Goal: Task Accomplishment & Management: Use online tool/utility

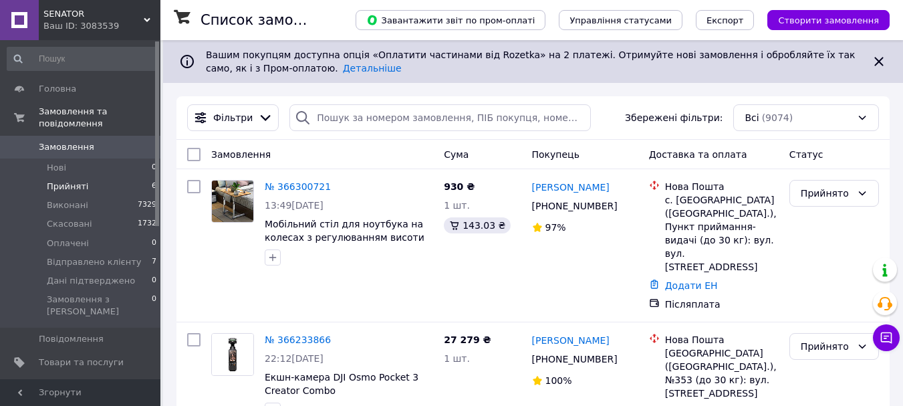
click at [116, 179] on li "Прийняті 6" at bounding box center [82, 186] width 164 height 19
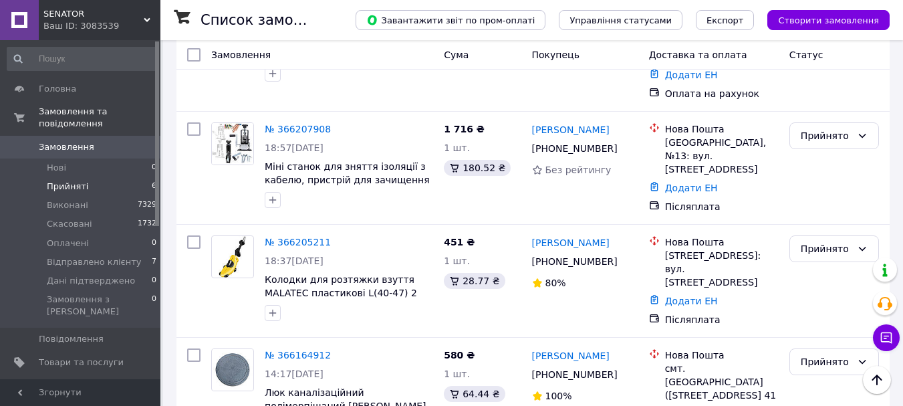
scroll to position [381, 0]
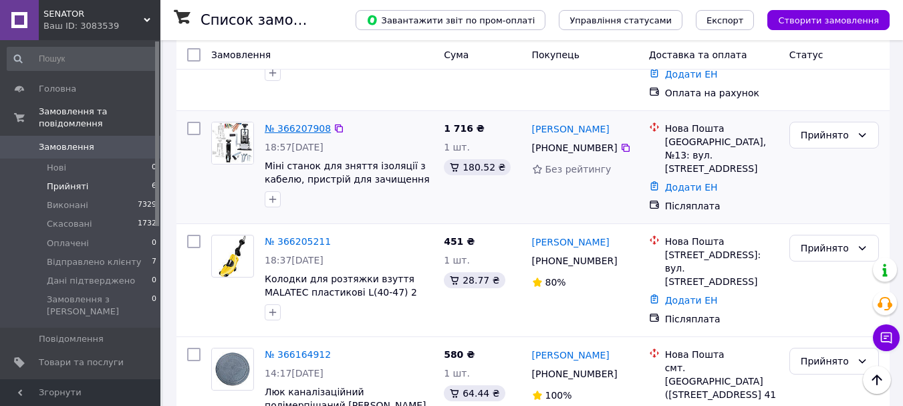
click at [265, 123] on link "№ 366207908" at bounding box center [298, 128] width 66 height 11
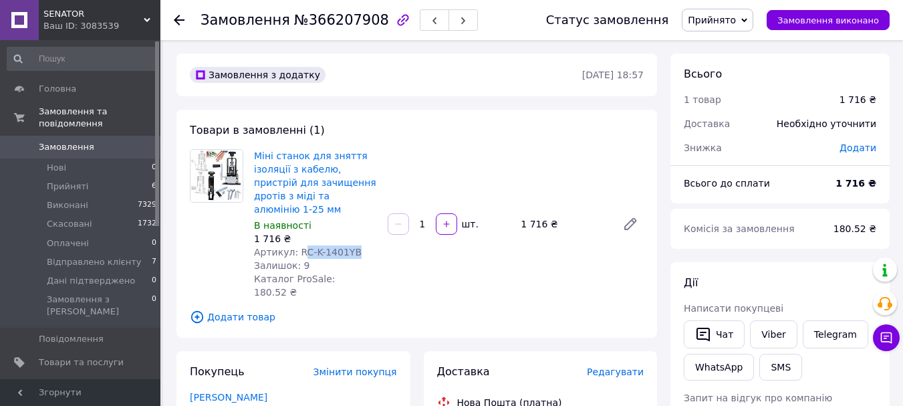
drag, startPoint x: 353, startPoint y: 239, endPoint x: 297, endPoint y: 237, distance: 56.2
click at [297, 245] on div "Артикул: RC-K-1401YB" at bounding box center [315, 251] width 123 height 13
click at [382, 246] on div "Міні станок для зняття ізоляції з кабелю, пристрій для зачищення дротів з міді …" at bounding box center [449, 223] width 400 height 155
drag, startPoint x: 354, startPoint y: 237, endPoint x: 296, endPoint y: 241, distance: 58.3
click at [296, 245] on div "Артикул: RC-K-1401YB" at bounding box center [315, 251] width 123 height 13
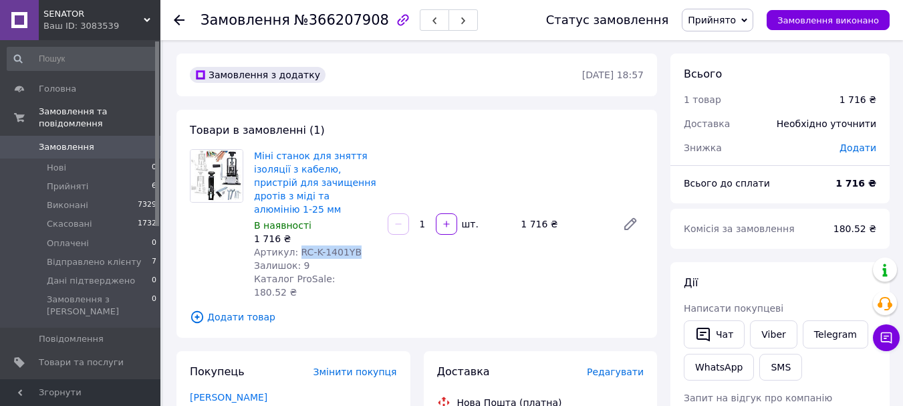
copy span "RC-K-1401YB"
click at [100, 356] on span "Товари та послуги" at bounding box center [81, 362] width 85 height 12
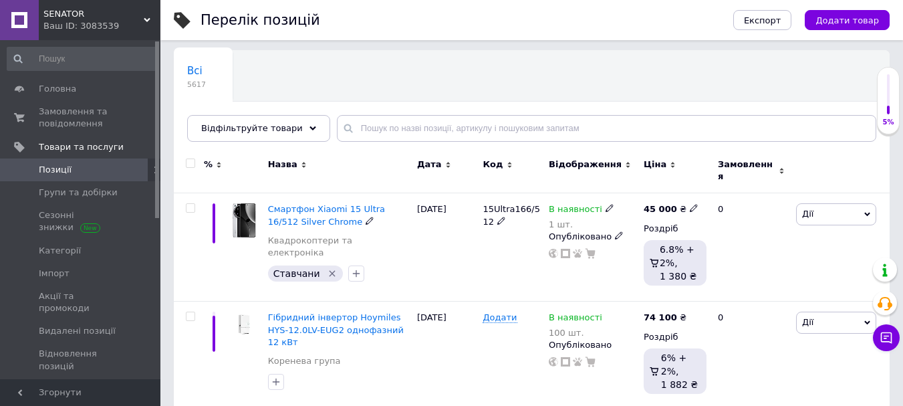
scroll to position [93, 0]
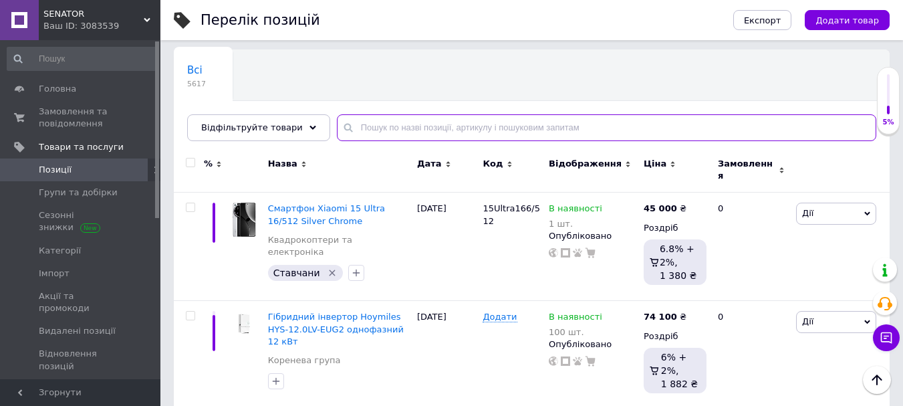
click at [406, 124] on input "text" at bounding box center [607, 127] width 540 height 27
paste input "RC-K-1401YB"
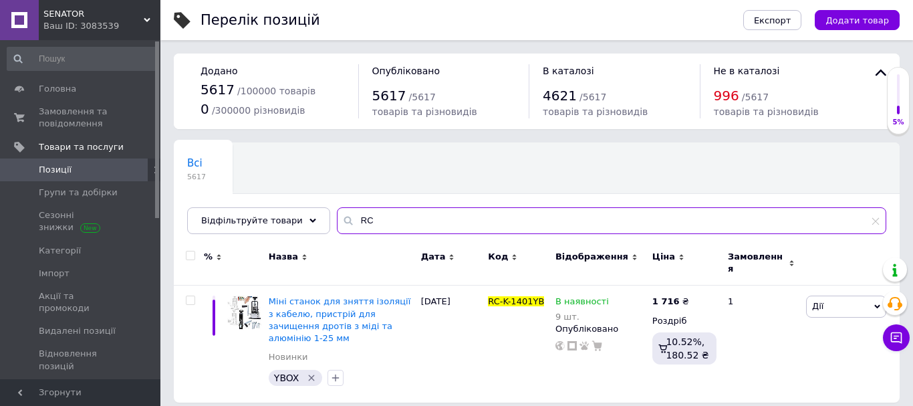
type input "R"
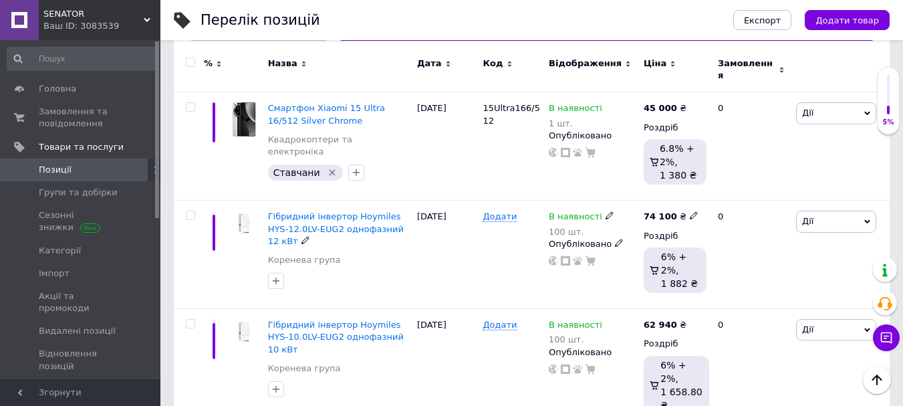
scroll to position [211, 0]
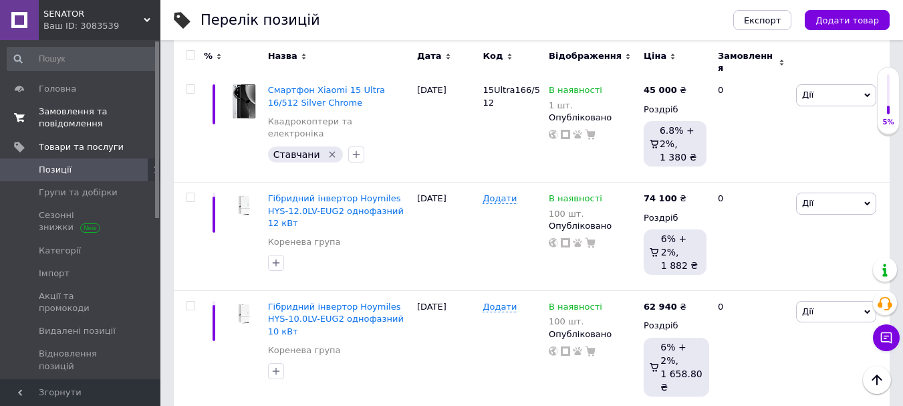
click at [62, 108] on span "Замовлення та повідомлення" at bounding box center [81, 118] width 85 height 24
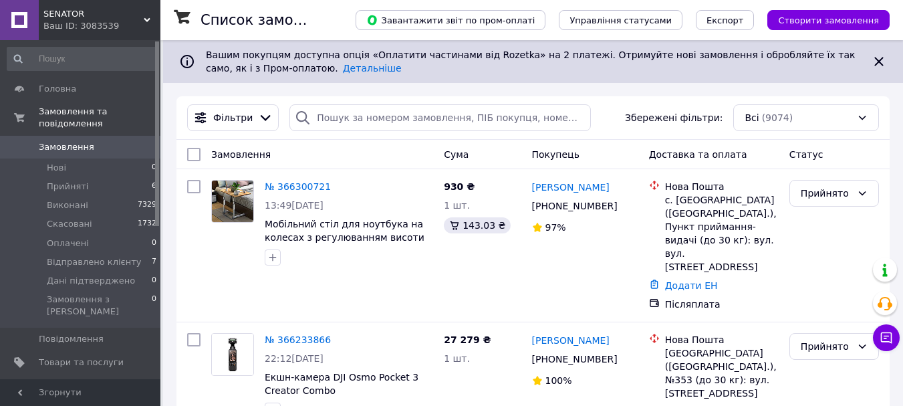
drag, startPoint x: 370, startPoint y: 194, endPoint x: 324, endPoint y: 155, distance: 60.3
click at [324, 155] on div "Замовлення" at bounding box center [322, 154] width 233 height 24
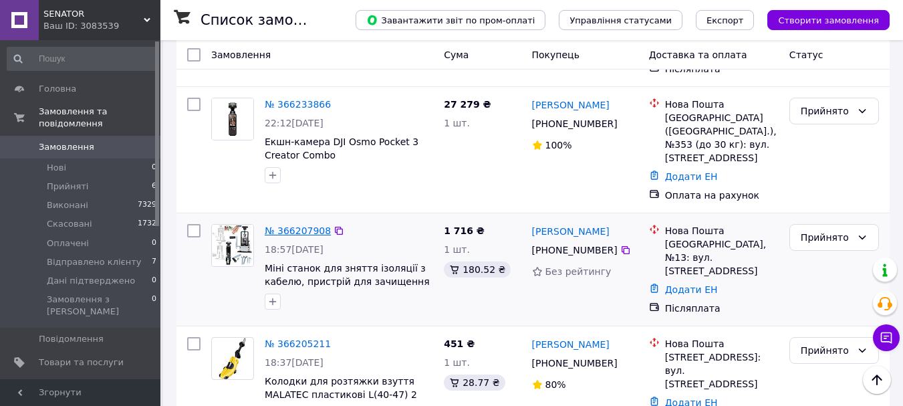
click at [303, 225] on link "№ 366207908" at bounding box center [298, 230] width 66 height 11
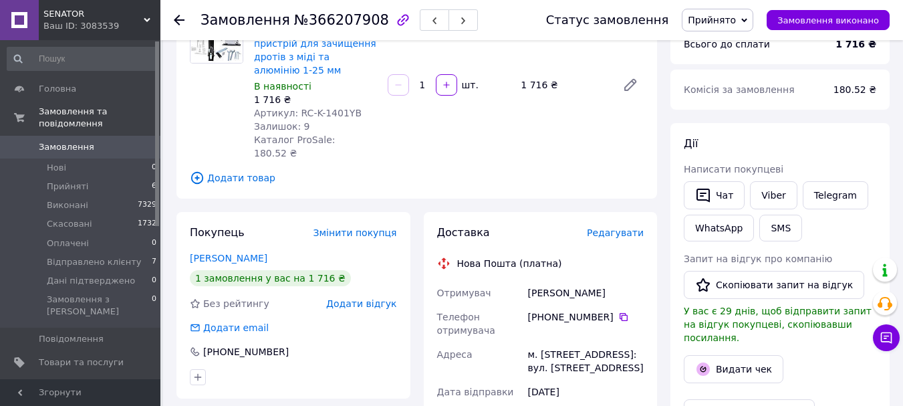
scroll to position [138, 0]
drag, startPoint x: 357, startPoint y: 96, endPoint x: 294, endPoint y: 94, distance: 62.9
click at [294, 107] on div "Артикул: RC-K-1401YB" at bounding box center [315, 113] width 123 height 13
copy span "RC-K-1401YB"
click at [55, 356] on span "Товари та послуги" at bounding box center [81, 362] width 85 height 12
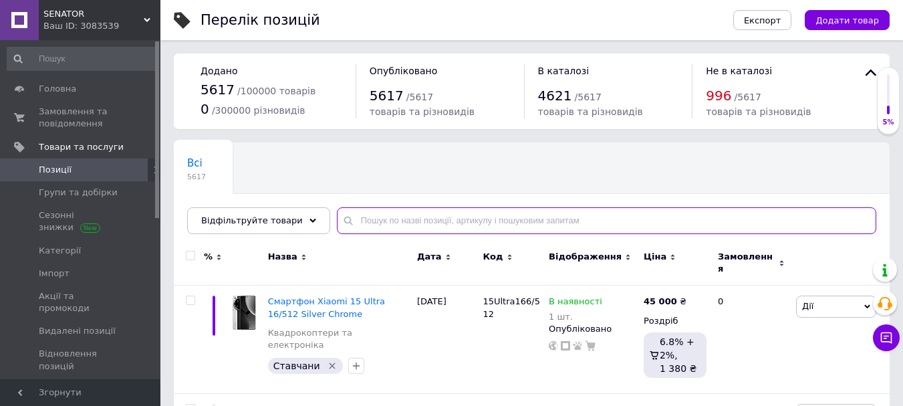
click at [378, 223] on input "text" at bounding box center [607, 220] width 540 height 27
paste input "RC-K-1401YB"
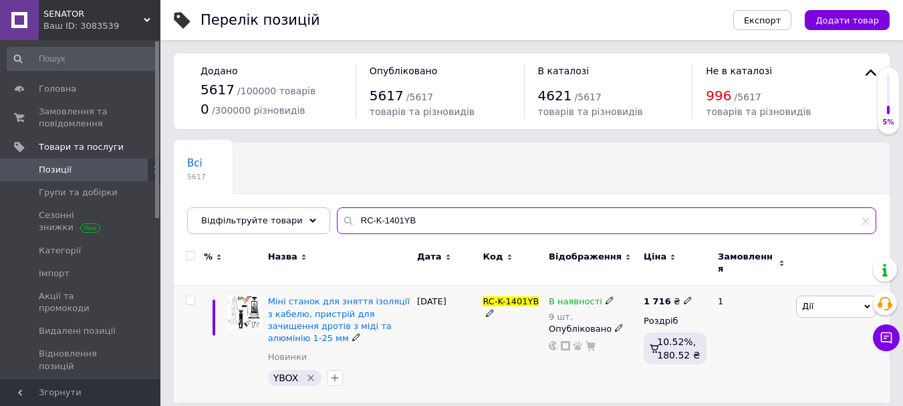
type input "RC-K-1401YB"
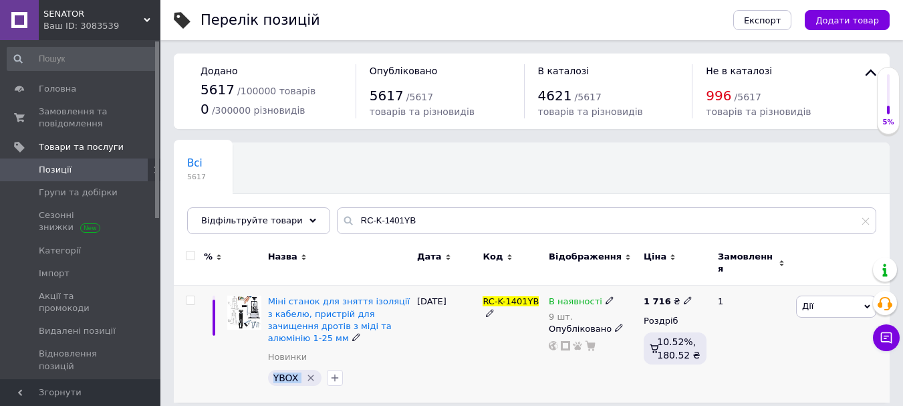
drag, startPoint x: 270, startPoint y: 371, endPoint x: 298, endPoint y: 373, distance: 27.5
click at [298, 373] on div "YBOX" at bounding box center [294, 378] width 53 height 16
copy span "YBOX"
click at [453, 340] on div "[DATE]" at bounding box center [447, 343] width 66 height 117
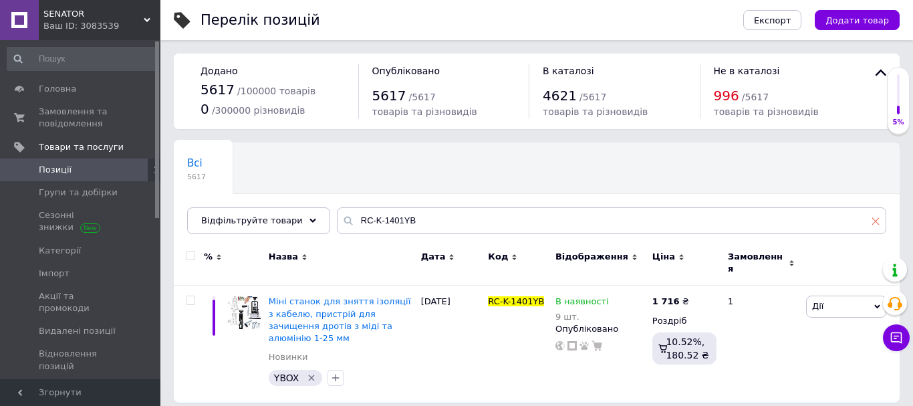
click at [875, 221] on use at bounding box center [875, 220] width 7 height 7
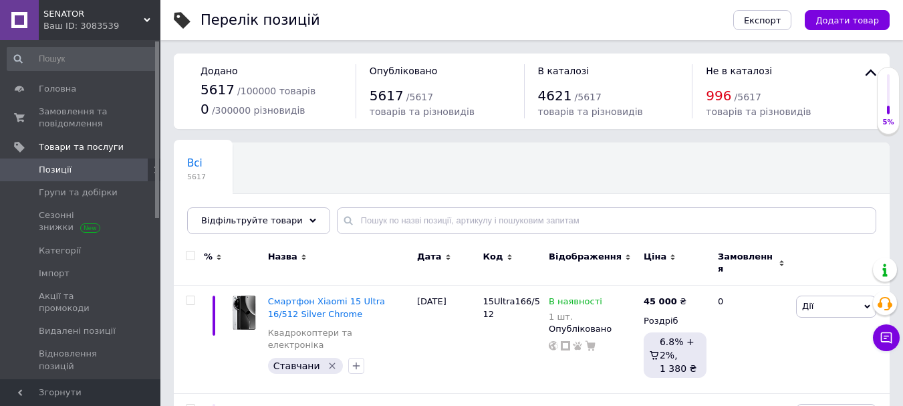
click at [89, 166] on span "Позиції" at bounding box center [81, 170] width 85 height 12
click at [263, 217] on span "Відфільтруйте товари" at bounding box center [252, 220] width 102 height 10
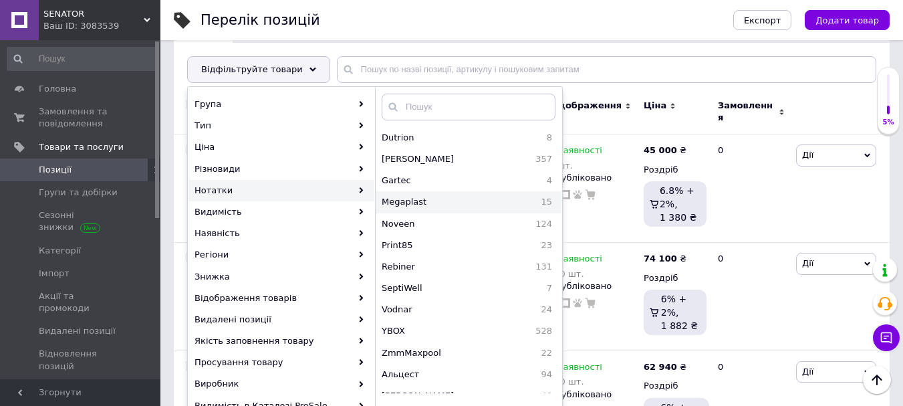
scroll to position [86, 0]
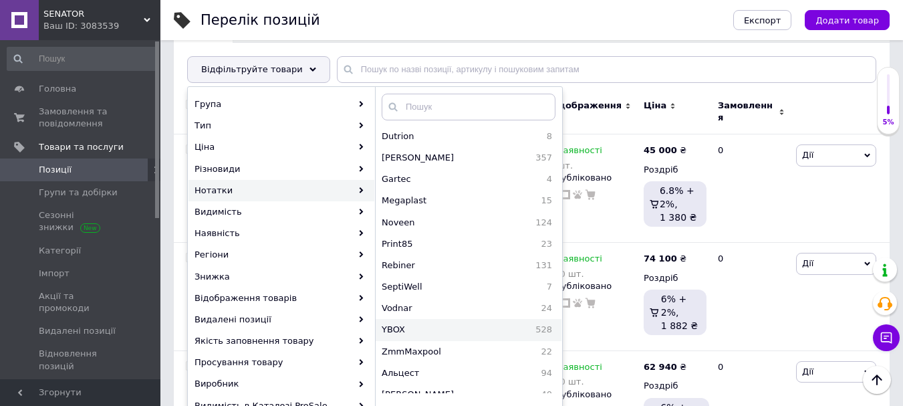
click at [444, 330] on span "YBOX" at bounding box center [425, 330] width 86 height 12
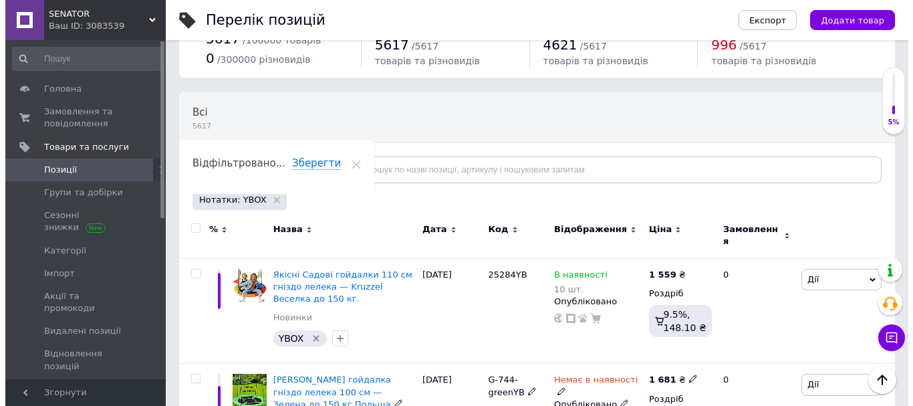
scroll to position [39, 0]
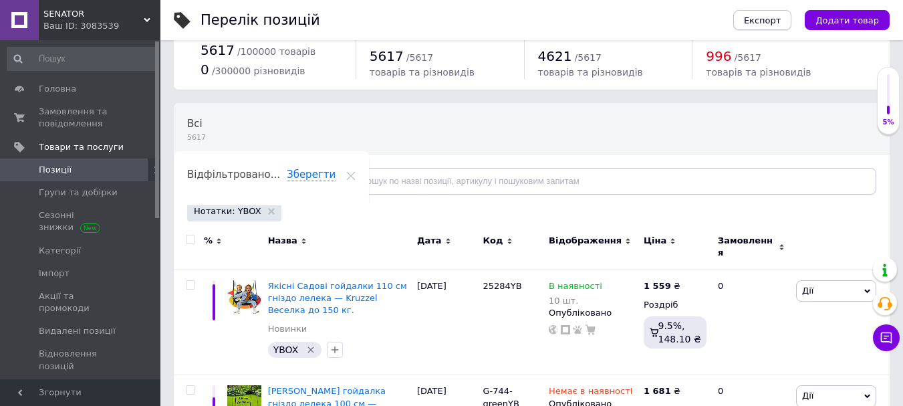
click at [768, 23] on span "Експорт" at bounding box center [762, 20] width 37 height 10
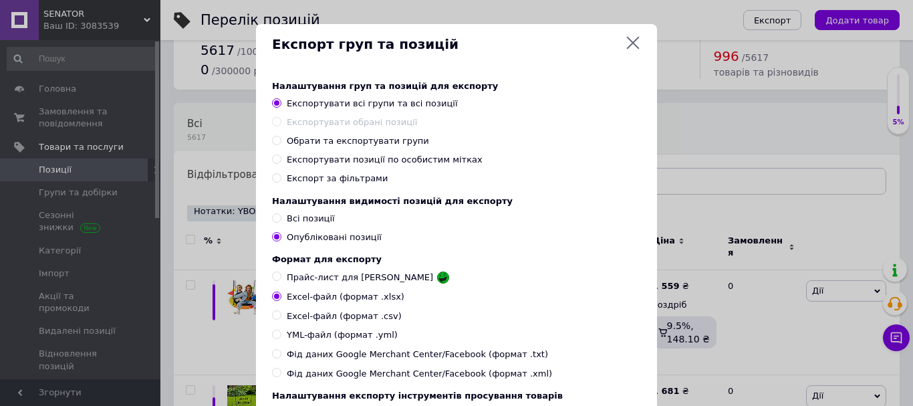
click at [273, 158] on input "Експортувати позиції по особистим мітках" at bounding box center [276, 158] width 9 height 9
radio input "true"
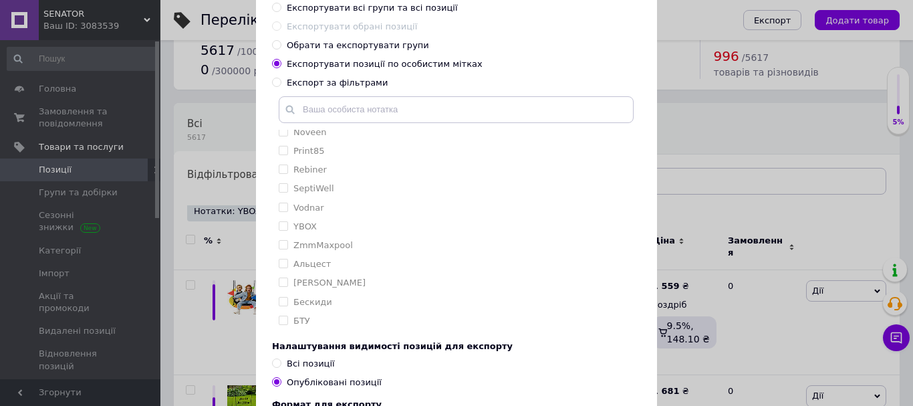
scroll to position [139, 0]
click at [281, 225] on input "YBOX" at bounding box center [283, 225] width 9 height 9
checkbox input "true"
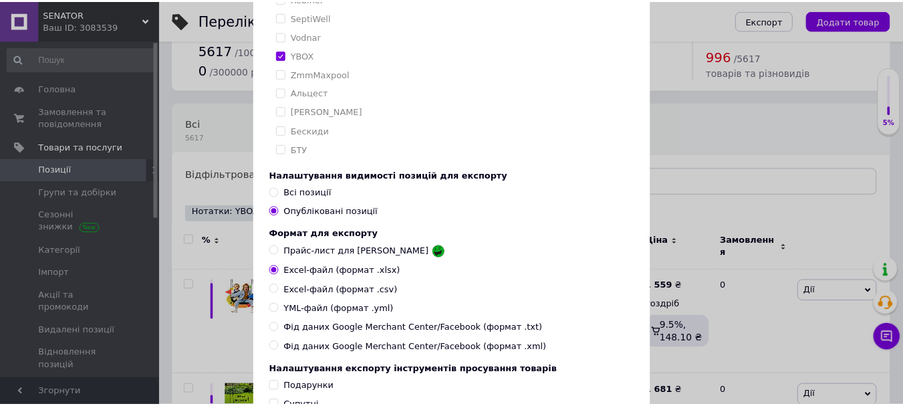
scroll to position [438, 0]
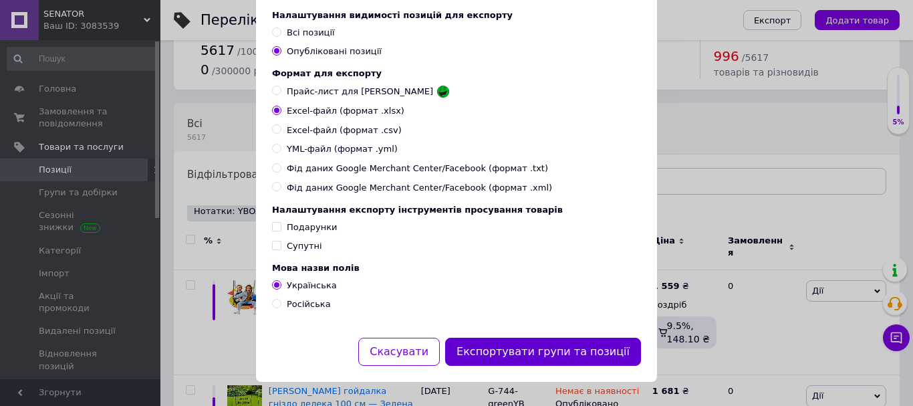
click at [491, 346] on button "Експортувати групи та позиції" at bounding box center [543, 352] width 196 height 29
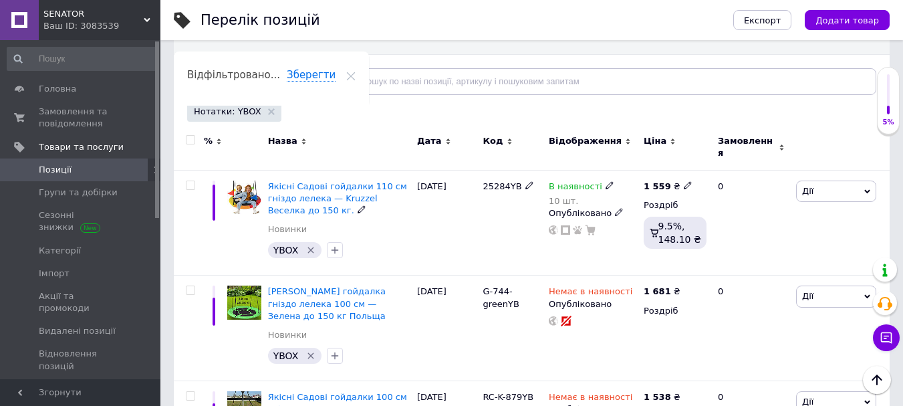
scroll to position [0, 0]
